Goal: Use online tool/utility: Utilize a website feature to perform a specific function

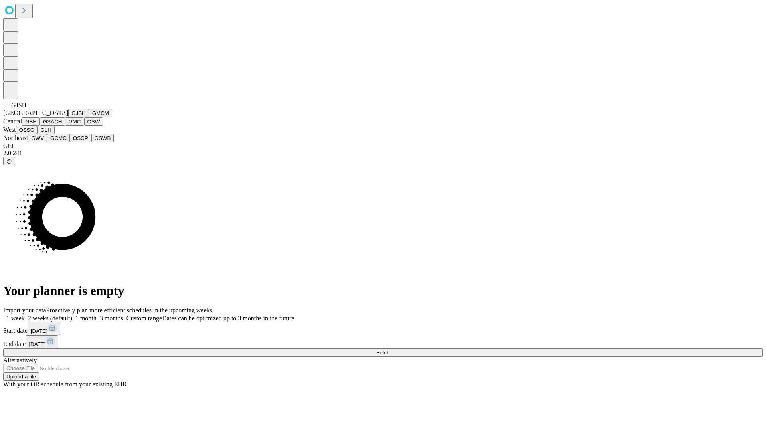
click at [68, 117] on button "GJSH" at bounding box center [78, 113] width 21 height 8
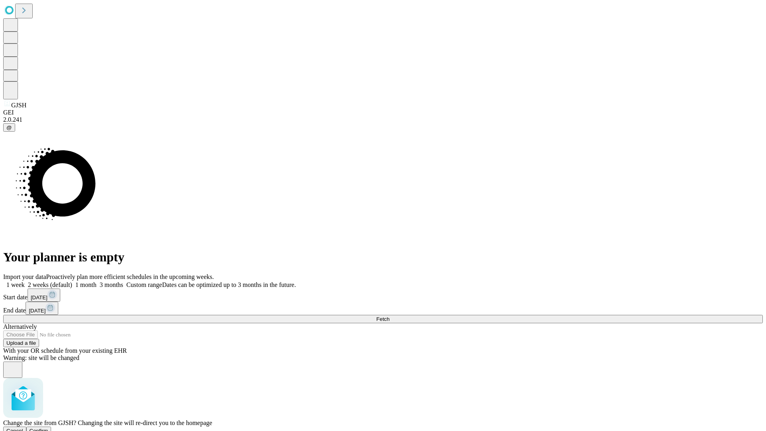
click at [48, 428] on span "Confirm" at bounding box center [39, 431] width 19 height 6
click at [72, 281] on label "2 weeks (default)" at bounding box center [48, 284] width 47 height 7
click at [389, 316] on span "Fetch" at bounding box center [382, 319] width 13 height 6
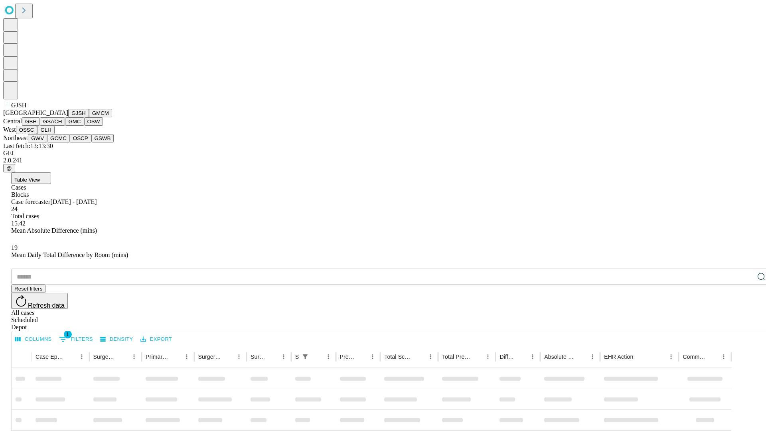
click at [89, 117] on button "GMCM" at bounding box center [100, 113] width 23 height 8
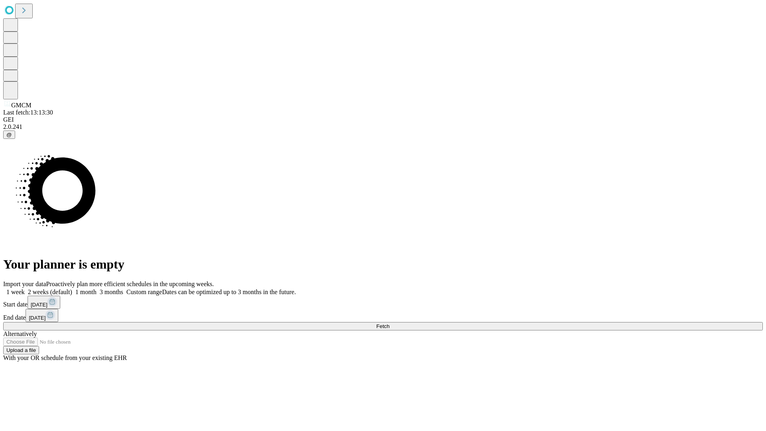
click at [72, 289] on label "2 weeks (default)" at bounding box center [48, 292] width 47 height 7
click at [389, 323] on span "Fetch" at bounding box center [382, 326] width 13 height 6
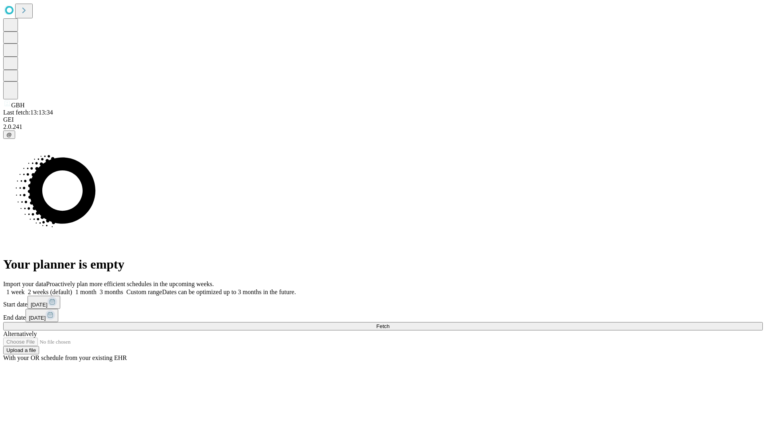
click at [72, 289] on label "2 weeks (default)" at bounding box center [48, 292] width 47 height 7
click at [389, 323] on span "Fetch" at bounding box center [382, 326] width 13 height 6
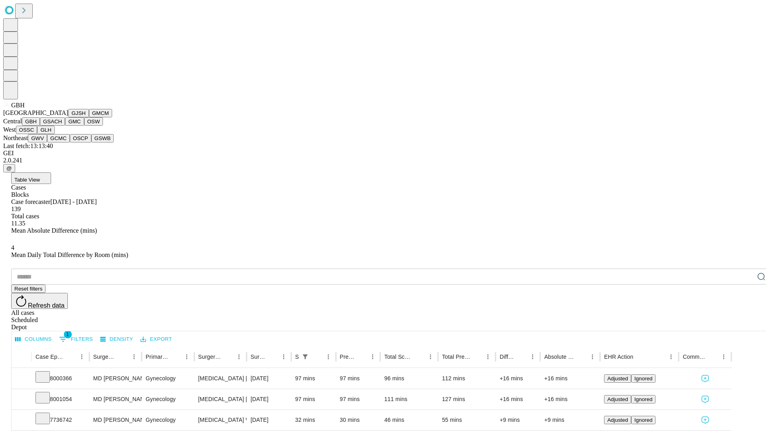
click at [62, 126] on button "GSACH" at bounding box center [52, 121] width 25 height 8
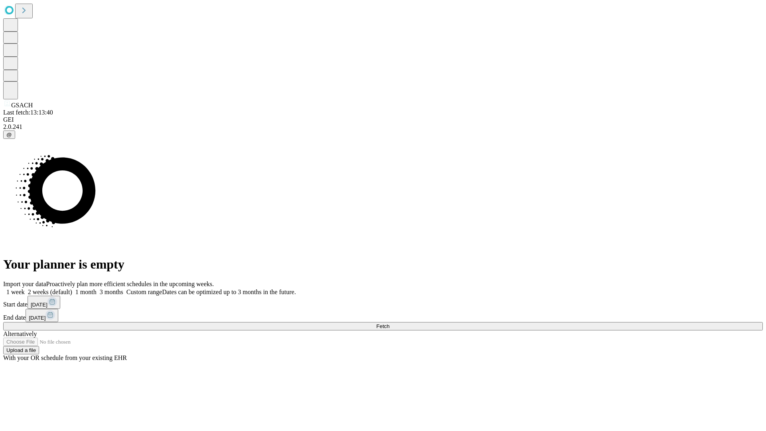
click at [389, 323] on span "Fetch" at bounding box center [382, 326] width 13 height 6
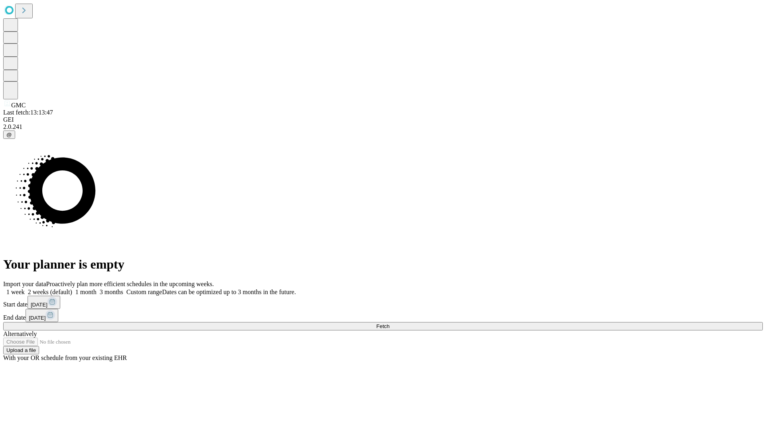
click at [72, 289] on label "2 weeks (default)" at bounding box center [48, 292] width 47 height 7
click at [389, 323] on span "Fetch" at bounding box center [382, 326] width 13 height 6
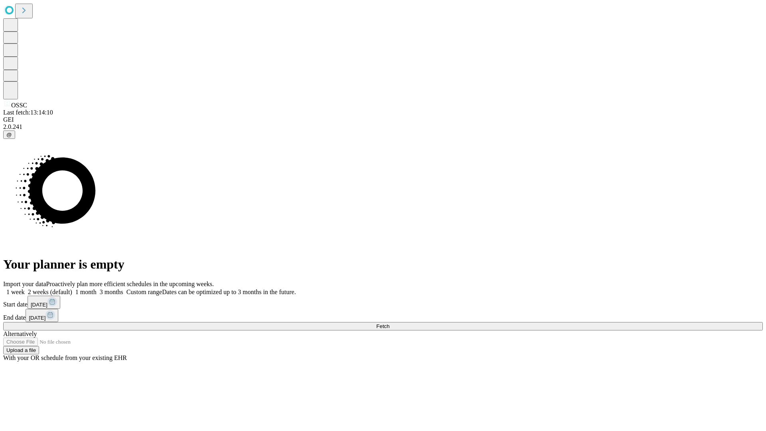
click at [72, 289] on label "2 weeks (default)" at bounding box center [48, 292] width 47 height 7
click at [389, 323] on span "Fetch" at bounding box center [382, 326] width 13 height 6
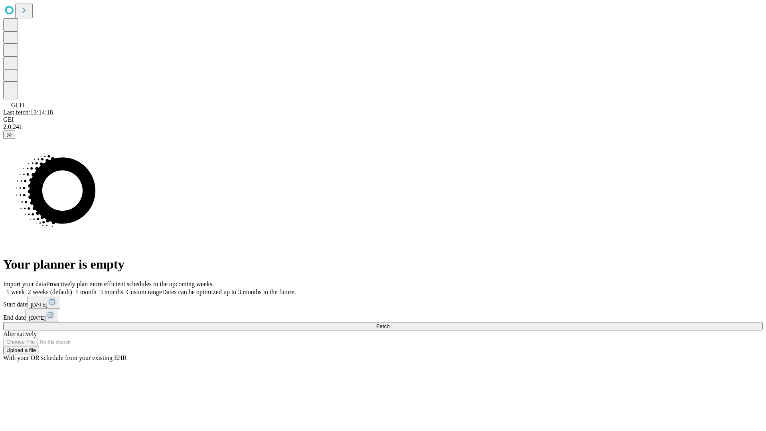
click at [72, 289] on label "2 weeks (default)" at bounding box center [48, 292] width 47 height 7
click at [389, 323] on span "Fetch" at bounding box center [382, 326] width 13 height 6
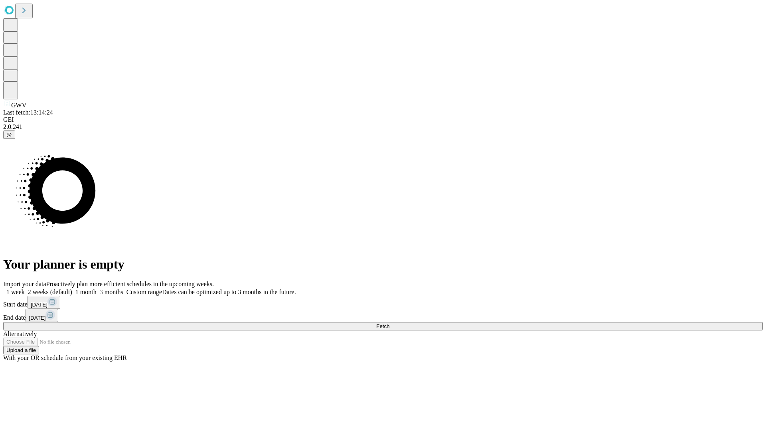
click at [72, 289] on label "2 weeks (default)" at bounding box center [48, 292] width 47 height 7
click at [389, 323] on span "Fetch" at bounding box center [382, 326] width 13 height 6
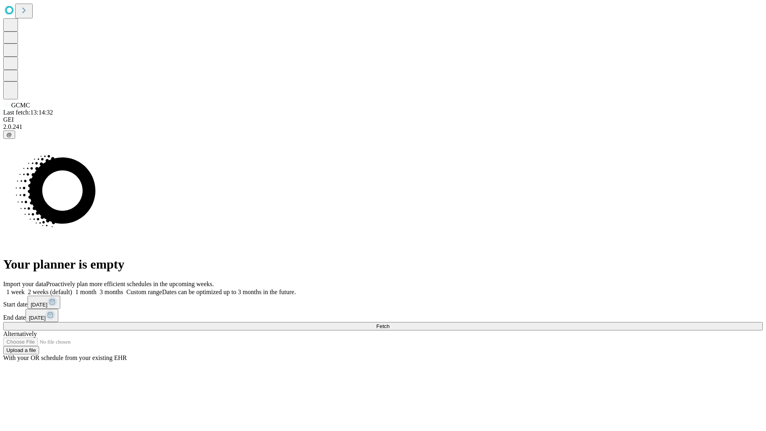
click at [72, 289] on label "2 weeks (default)" at bounding box center [48, 292] width 47 height 7
click at [389, 323] on span "Fetch" at bounding box center [382, 326] width 13 height 6
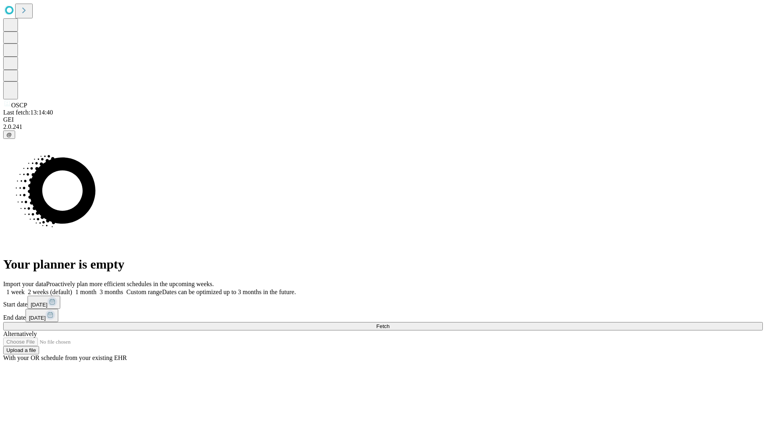
click at [72, 289] on label "2 weeks (default)" at bounding box center [48, 292] width 47 height 7
click at [389, 323] on span "Fetch" at bounding box center [382, 326] width 13 height 6
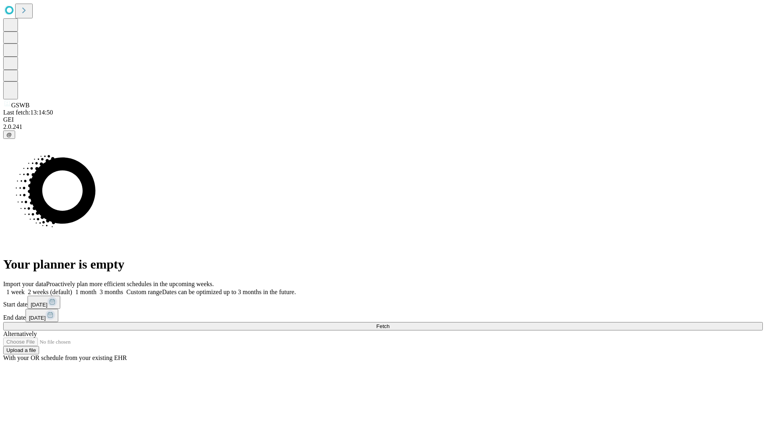
click at [72, 289] on label "2 weeks (default)" at bounding box center [48, 292] width 47 height 7
click at [389, 323] on span "Fetch" at bounding box center [382, 326] width 13 height 6
